Goal: Task Accomplishment & Management: Manage account settings

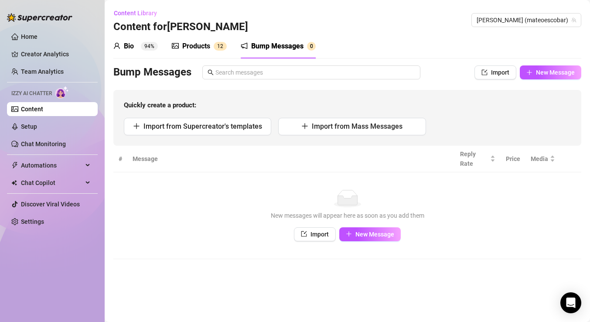
click at [43, 110] on link "Content" at bounding box center [32, 109] width 22 height 7
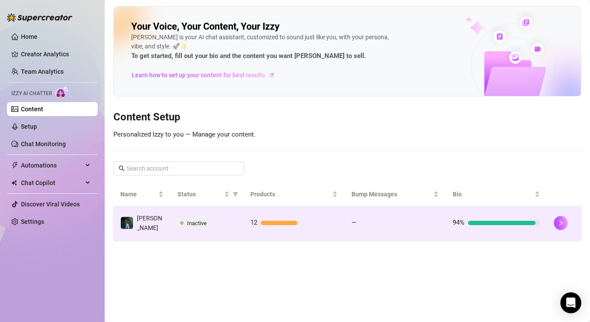
click at [198, 225] on span "Inactive" at bounding box center [194, 223] width 32 height 10
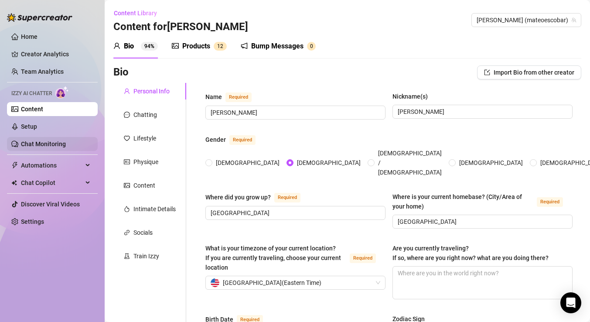
click at [48, 143] on link "Chat Monitoring" at bounding box center [43, 143] width 45 height 7
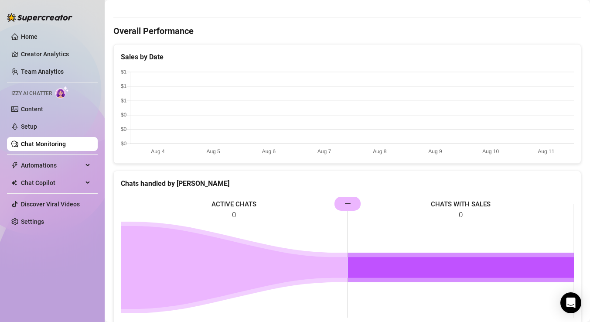
scroll to position [300, 0]
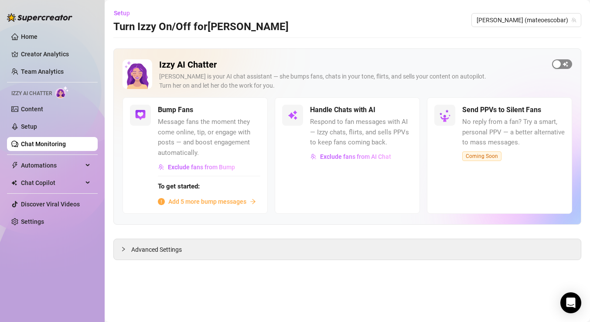
click at [561, 59] on span "button" at bounding box center [562, 64] width 20 height 10
click at [403, 111] on button "button" at bounding box center [402, 110] width 19 height 10
click at [400, 113] on div "button" at bounding box center [398, 110] width 8 height 8
click at [244, 115] on div "Bump Fans Message fans the moment they come online, tip, or engage with posts —…" at bounding box center [209, 156] width 103 height 102
click at [246, 115] on div "Bump Fans Message fans the moment they come online, tip, or engage with posts —…" at bounding box center [209, 156] width 103 height 102
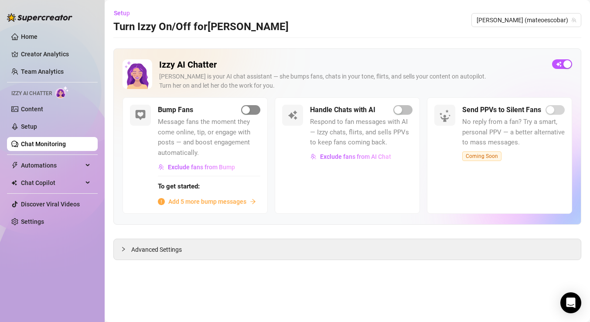
click at [248, 111] on div "button" at bounding box center [246, 110] width 8 height 8
click at [217, 200] on span "Add 5 more bump messages" at bounding box center [207, 202] width 78 height 10
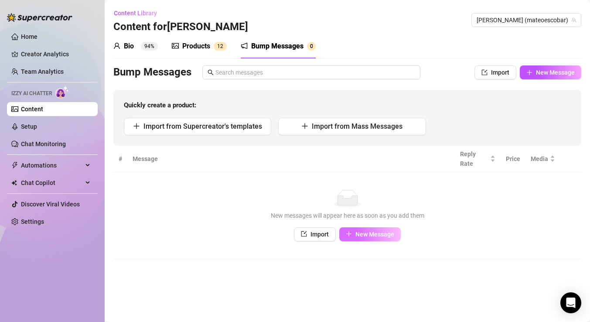
click at [364, 234] on span "New Message" at bounding box center [375, 234] width 39 height 7
type textarea "Type your message here..."
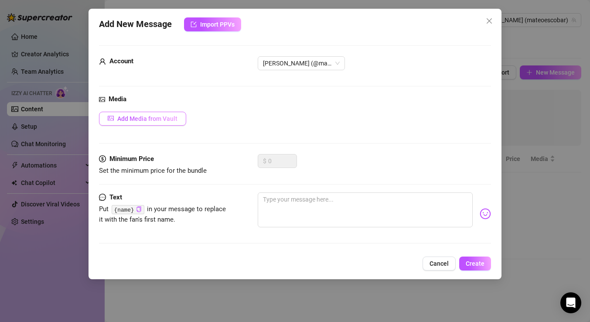
click at [159, 115] on span "Add Media from Vault" at bounding box center [147, 118] width 60 height 7
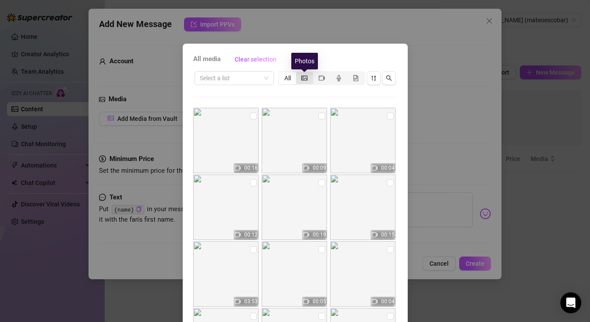
click at [302, 76] on icon "picture" at bounding box center [304, 77] width 6 height 5
click at [298, 73] on input "segmented control" at bounding box center [298, 73] width 0 height 0
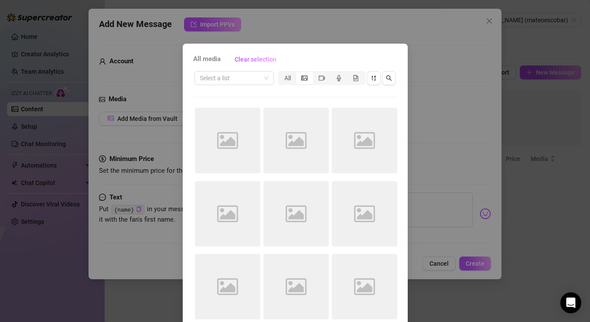
click at [210, 59] on span "All media" at bounding box center [206, 59] width 27 height 10
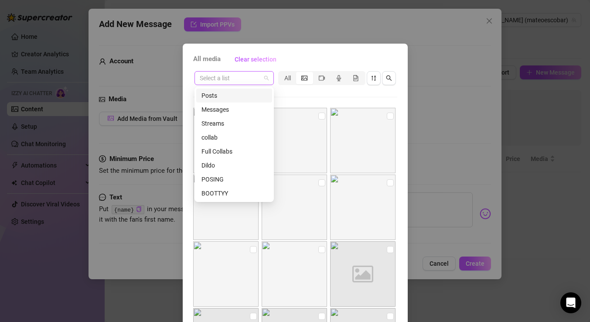
click at [263, 79] on span at bounding box center [234, 78] width 69 height 13
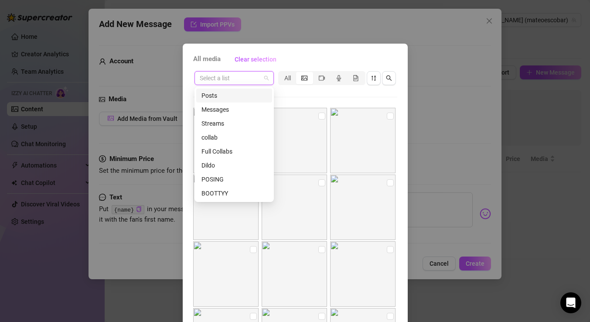
click at [441, 73] on div "All media Clear selection Select a list All Cancel OK" at bounding box center [295, 161] width 590 height 322
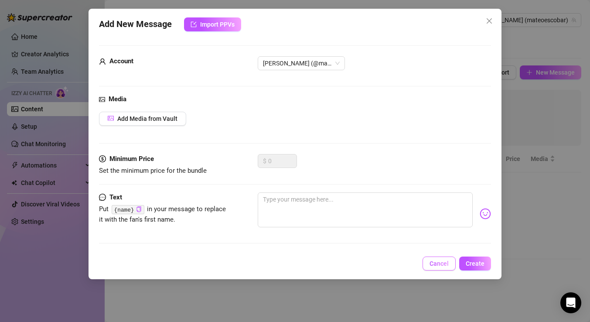
click at [438, 263] on span "Cancel" at bounding box center [439, 263] width 19 height 7
